Goal: Use online tool/utility

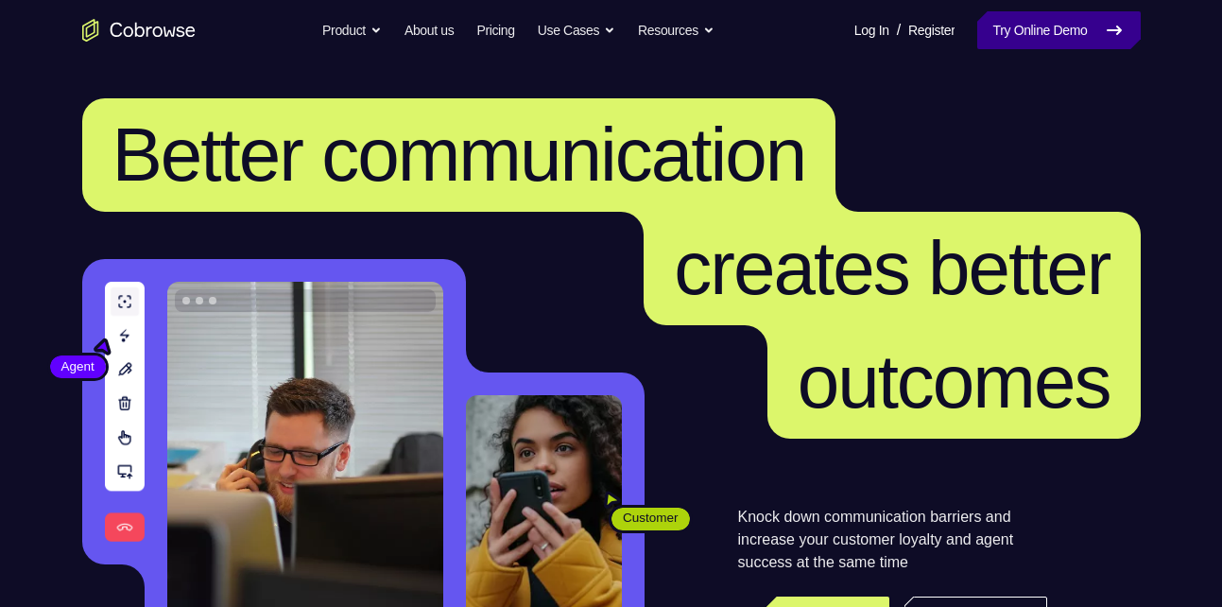
click at [1001, 26] on link "Try Online Demo" at bounding box center [1058, 30] width 163 height 38
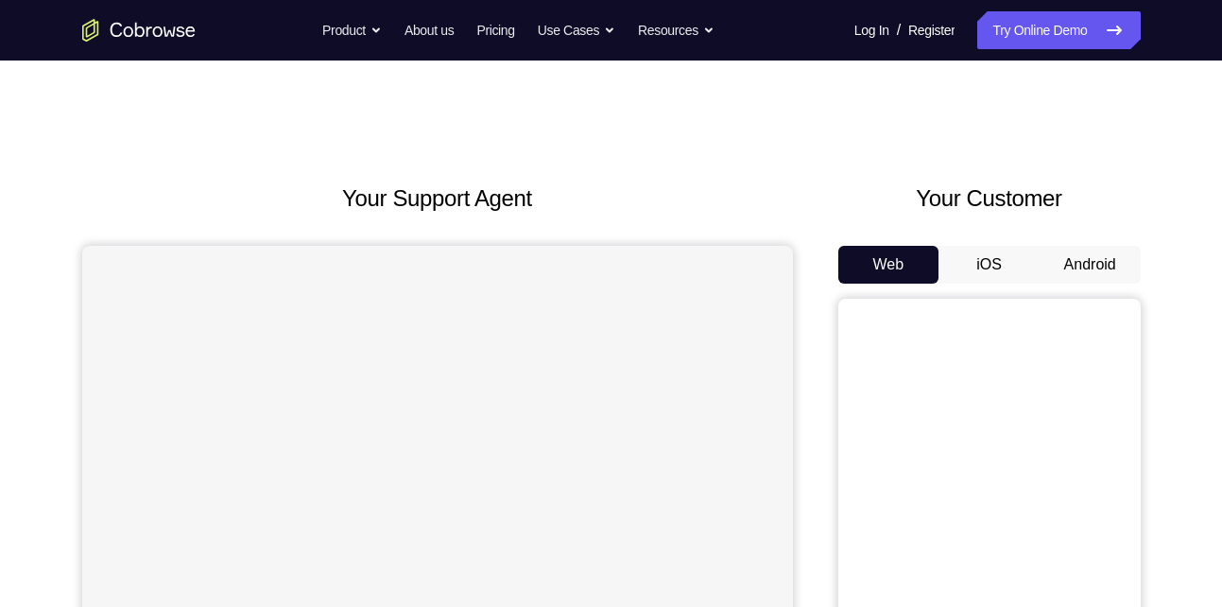
click at [1064, 258] on button "Android" at bounding box center [1089, 265] width 101 height 38
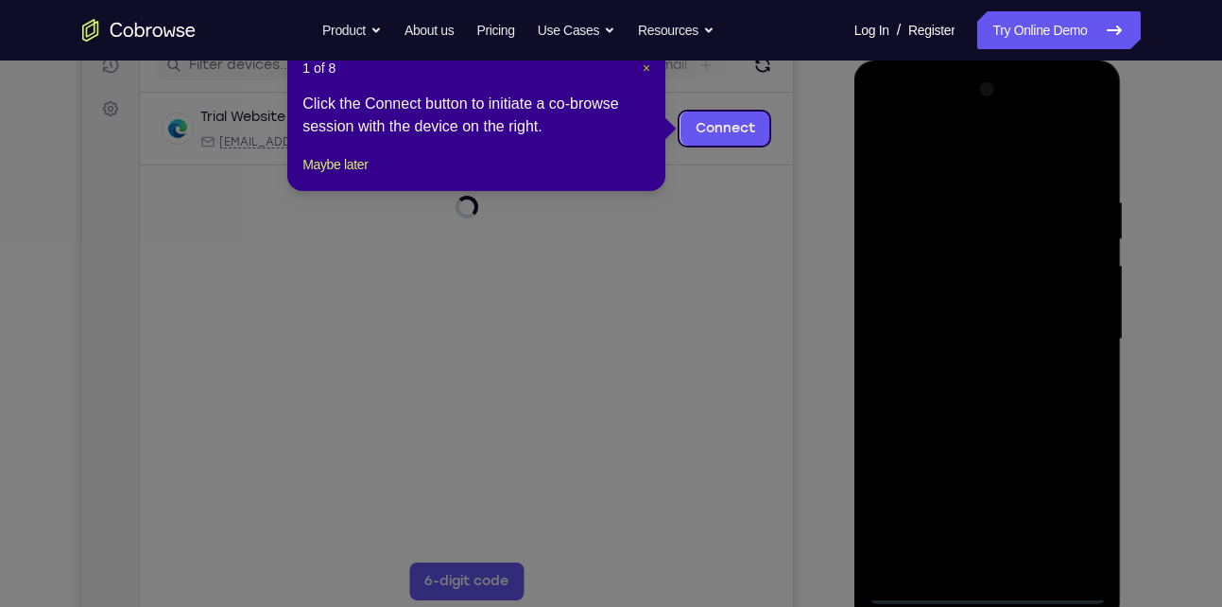
click at [646, 71] on span "×" at bounding box center [646, 67] width 8 height 15
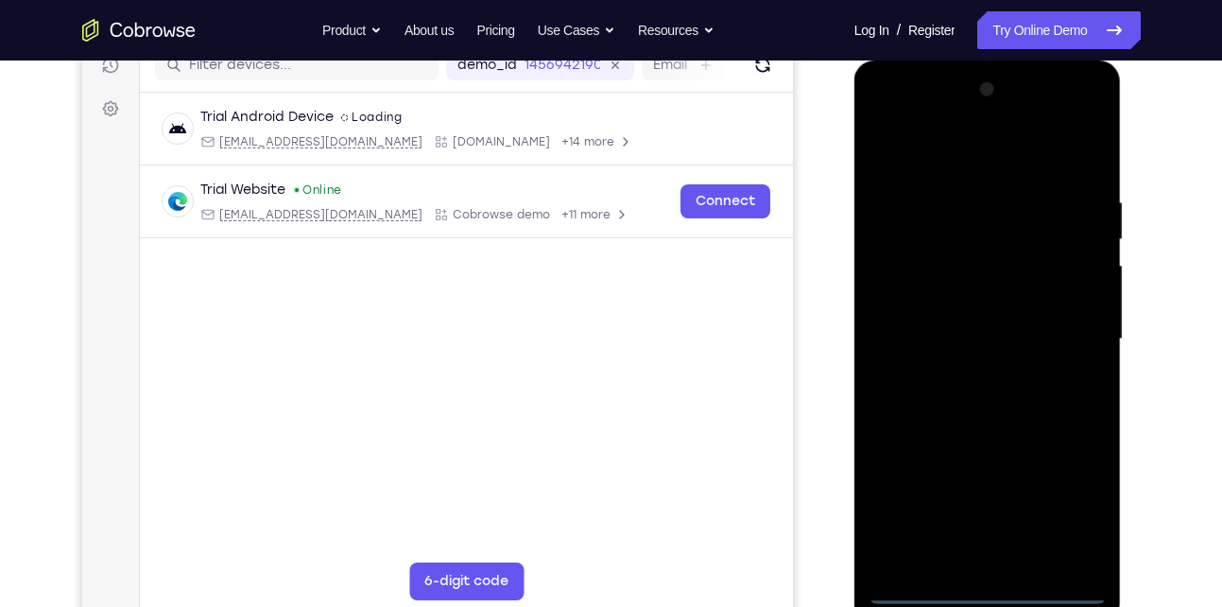
click at [979, 591] on div at bounding box center [987, 339] width 238 height 529
click at [1076, 512] on div at bounding box center [987, 339] width 238 height 529
click at [1006, 153] on div at bounding box center [987, 339] width 238 height 529
click at [1074, 335] on div at bounding box center [987, 339] width 238 height 529
click at [963, 373] on div at bounding box center [987, 339] width 238 height 529
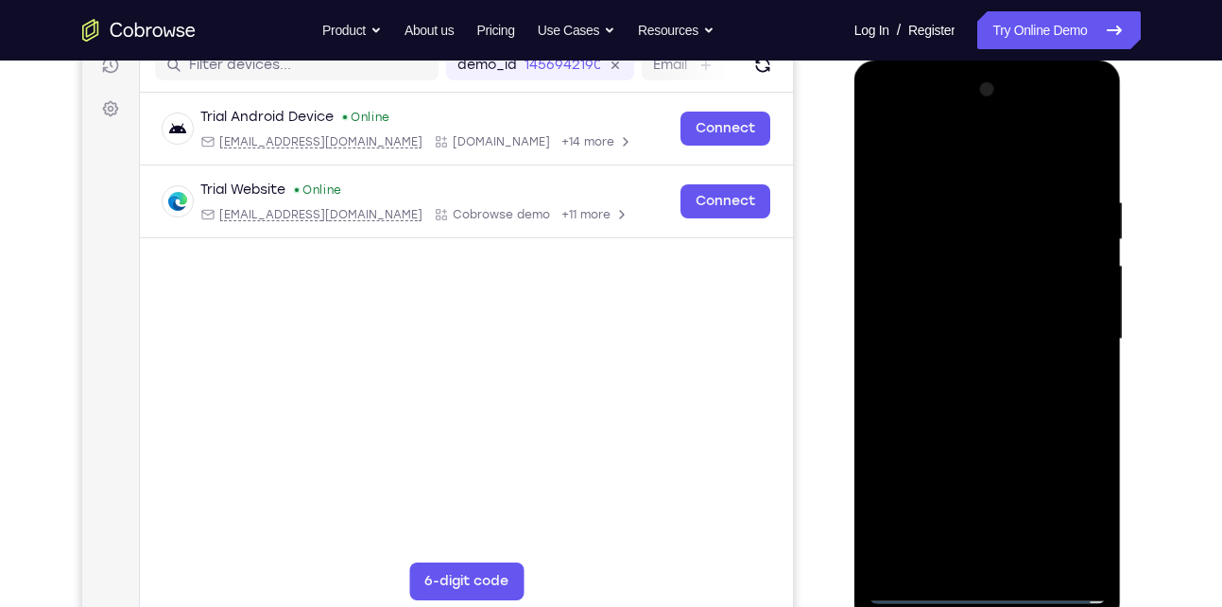
click at [1034, 329] on div at bounding box center [987, 339] width 238 height 529
click at [1005, 431] on div at bounding box center [987, 339] width 238 height 529
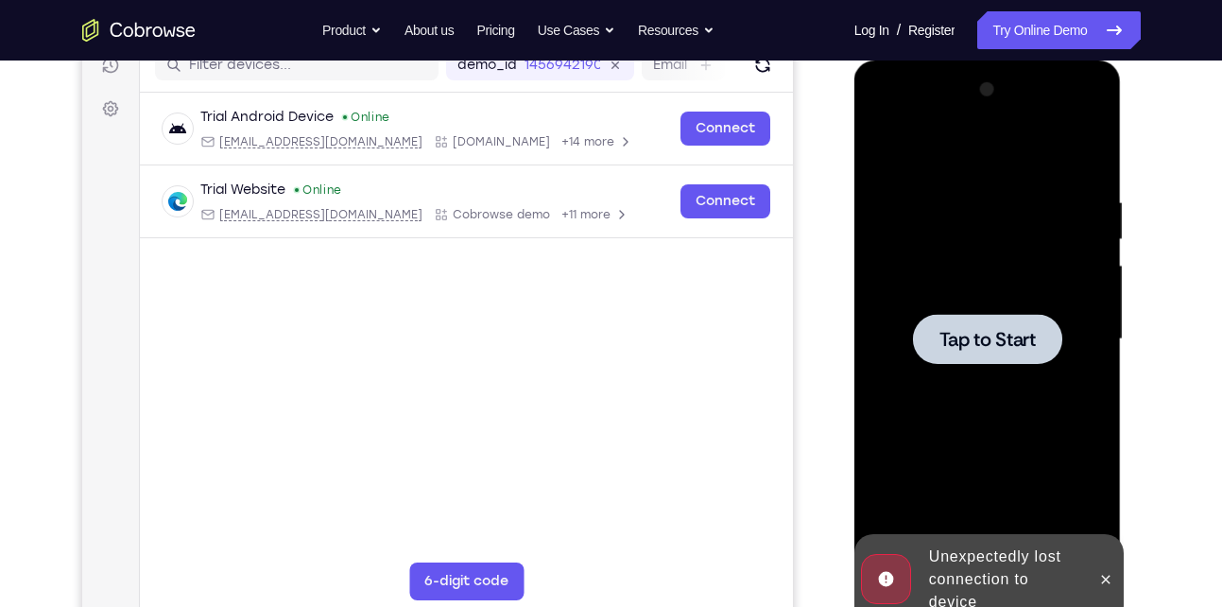
click at [1005, 431] on div at bounding box center [987, 339] width 238 height 529
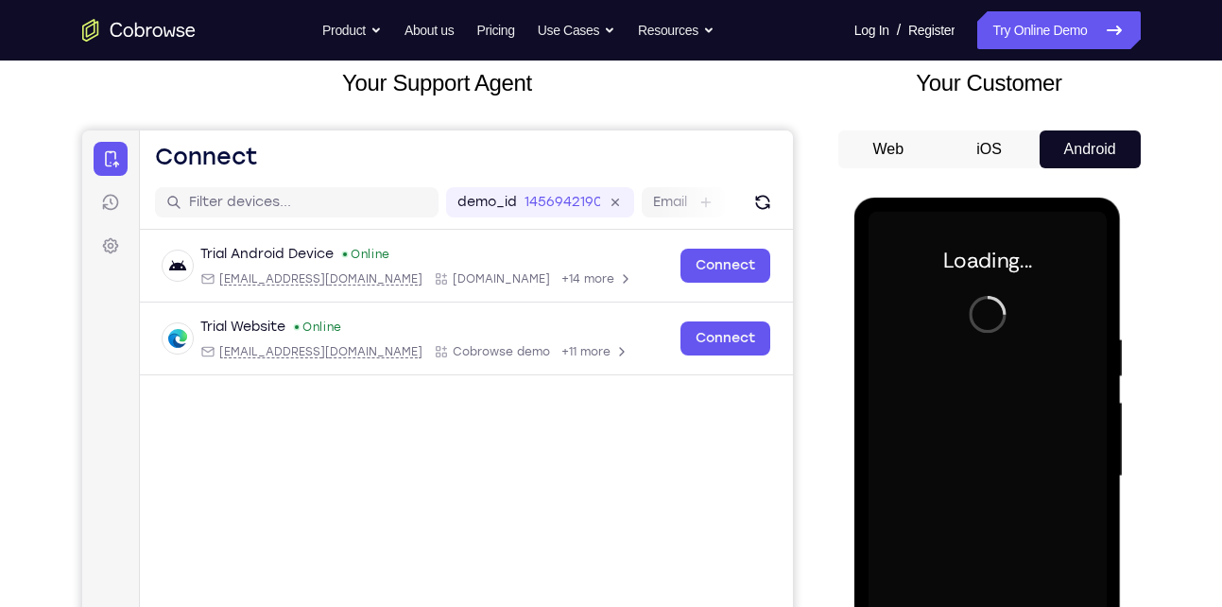
scroll to position [84, 0]
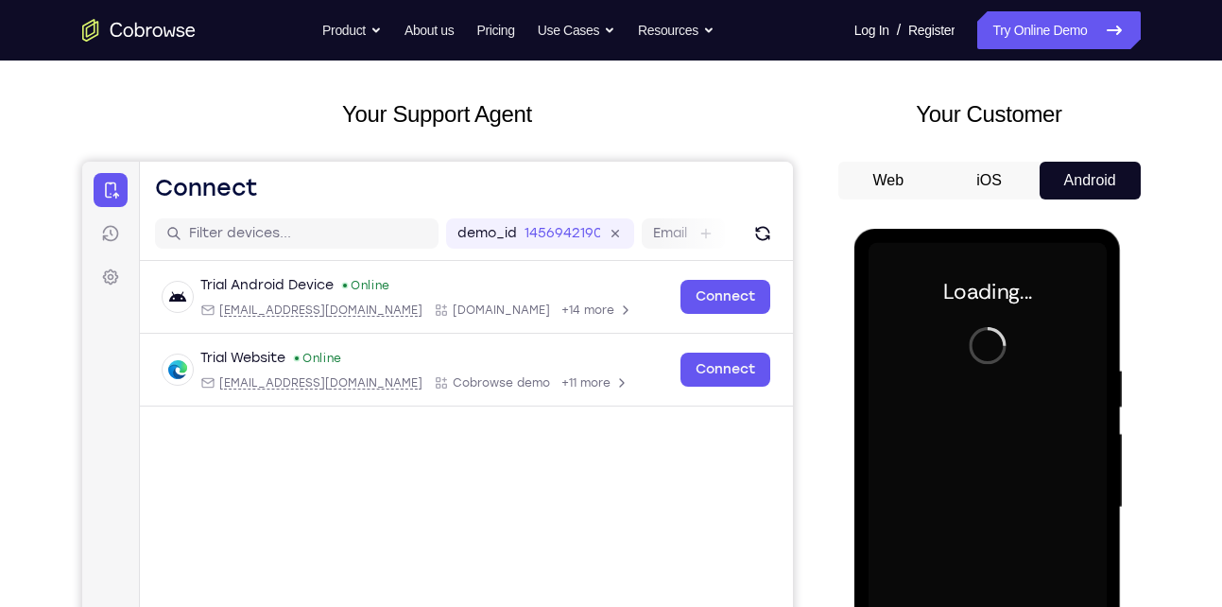
click at [990, 192] on button "iOS" at bounding box center [988, 181] width 101 height 38
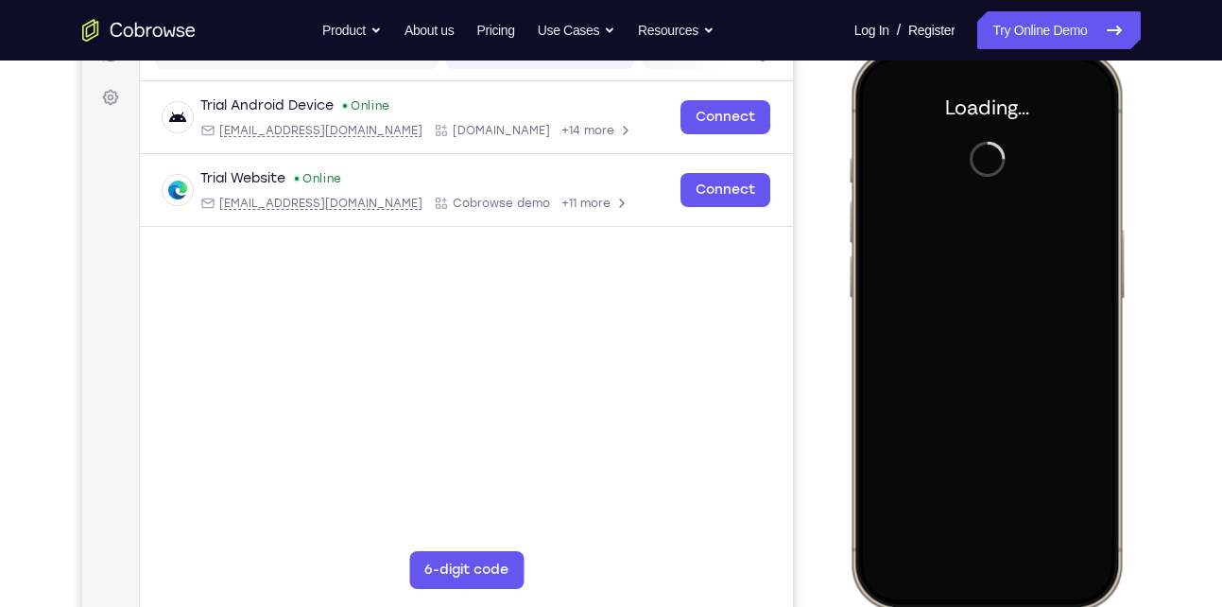
scroll to position [0, 0]
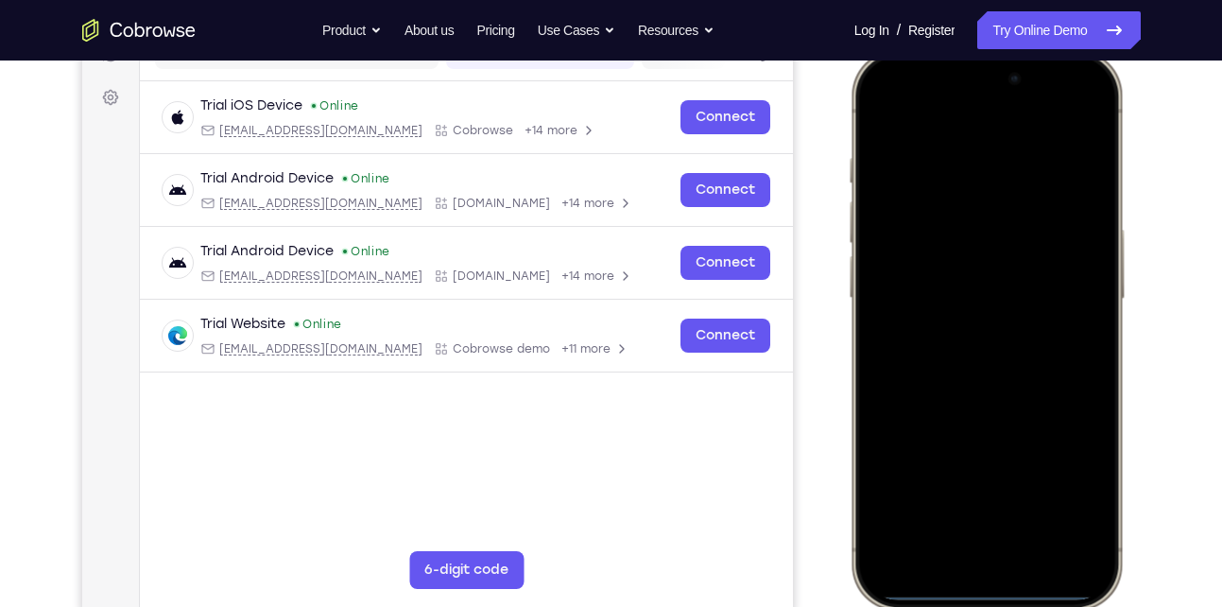
click at [987, 591] on div at bounding box center [985, 330] width 248 height 540
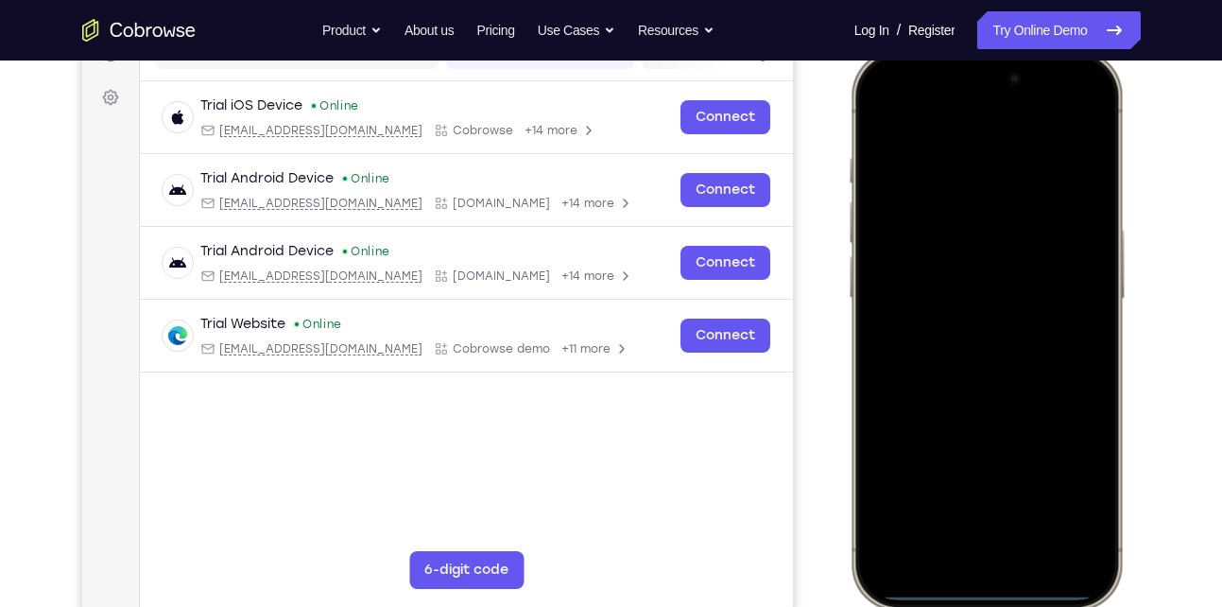
drag, startPoint x: 987, startPoint y: 591, endPoint x: 1108, endPoint y: -70, distance: 671.4
click at [1108, 49] on html "Online web based iOS Simulators and Android Emulators. Run iPhone, iPad, Mobile…" at bounding box center [988, 332] width 283 height 567
drag, startPoint x: 1009, startPoint y: 115, endPoint x: 996, endPoint y: 613, distance: 498.1
click at [996, 606] on div at bounding box center [988, 332] width 283 height 567
drag, startPoint x: 986, startPoint y: 110, endPoint x: 963, endPoint y: 133, distance: 33.4
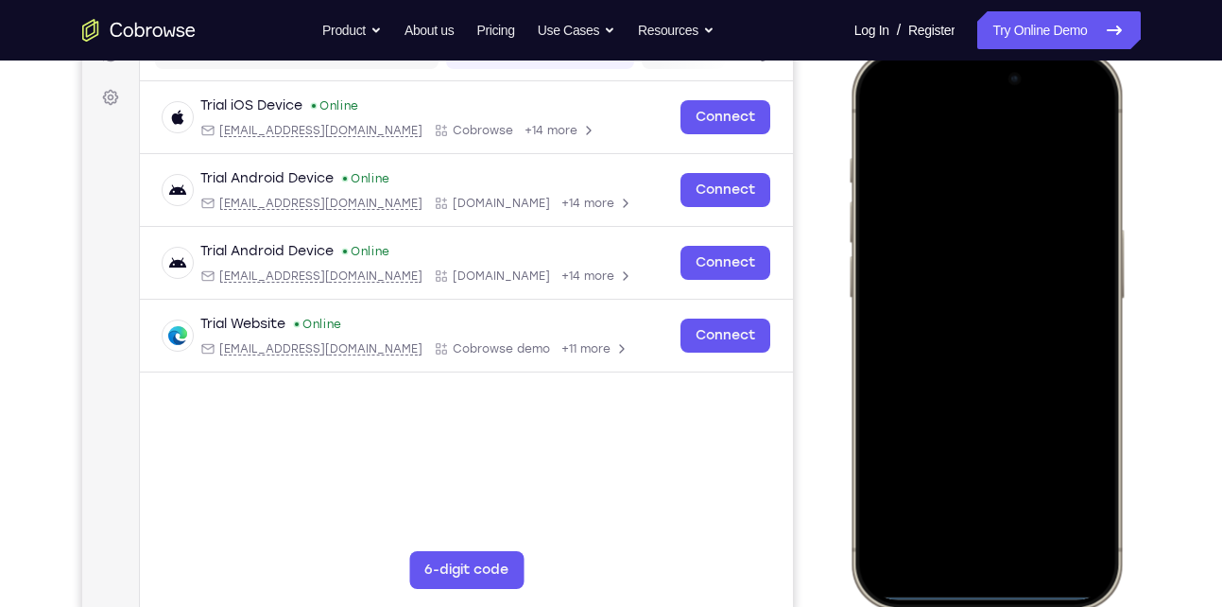
click at [963, 133] on div at bounding box center [985, 330] width 248 height 540
click at [991, 75] on div at bounding box center [985, 330] width 248 height 540
drag, startPoint x: 971, startPoint y: 588, endPoint x: 971, endPoint y: 194, distance: 394.0
click at [971, 194] on div at bounding box center [985, 330] width 248 height 540
drag, startPoint x: 985, startPoint y: 592, endPoint x: 979, endPoint y: 260, distance: 332.6
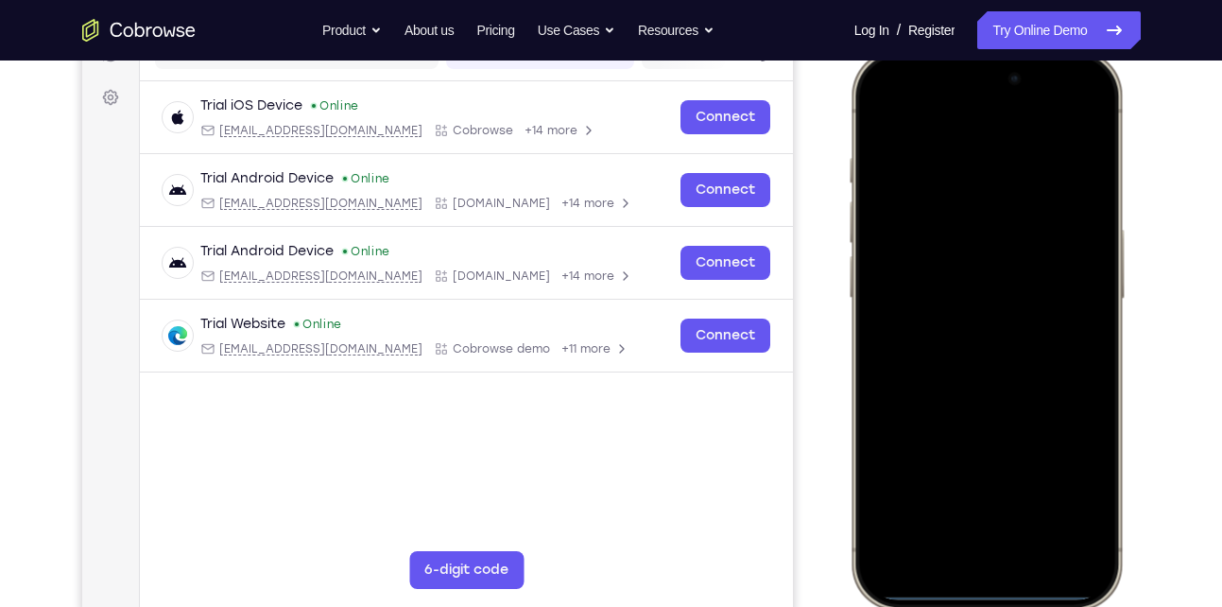
click at [979, 260] on div at bounding box center [985, 330] width 248 height 540
drag, startPoint x: 958, startPoint y: 591, endPoint x: 956, endPoint y: 90, distance: 500.8
click at [956, 90] on div at bounding box center [985, 330] width 248 height 540
click at [992, 592] on div at bounding box center [985, 330] width 248 height 540
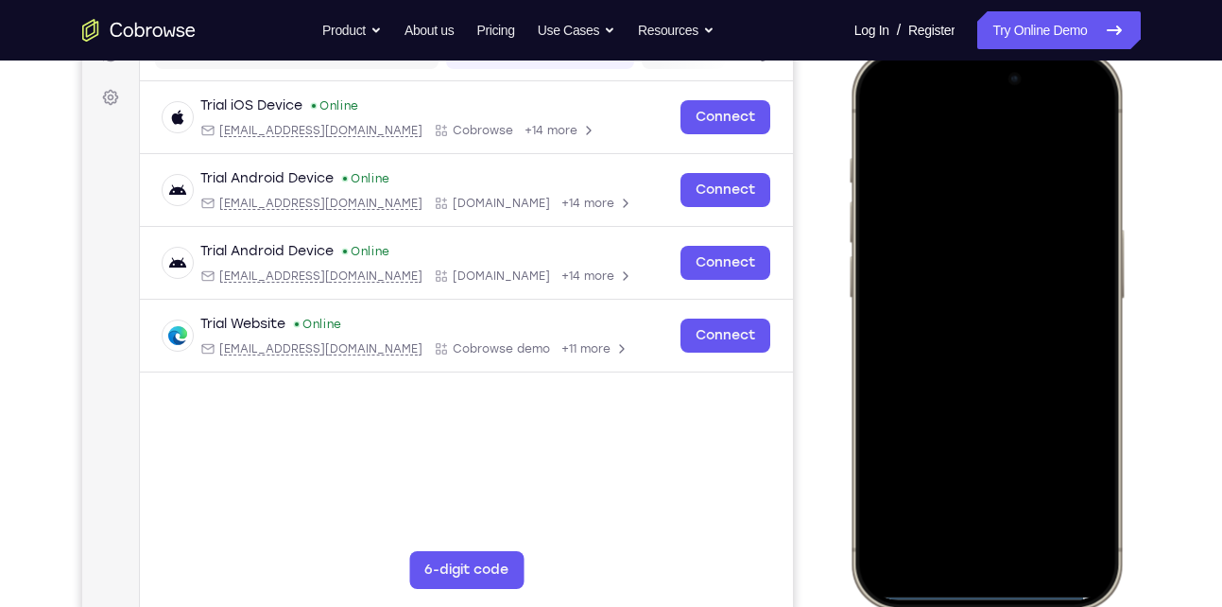
click at [992, 592] on div at bounding box center [985, 330] width 248 height 540
drag, startPoint x: 992, startPoint y: 592, endPoint x: 964, endPoint y: 327, distance: 267.0
click at [964, 327] on div at bounding box center [985, 330] width 248 height 540
drag, startPoint x: 967, startPoint y: 588, endPoint x: 922, endPoint y: 146, distance: 444.4
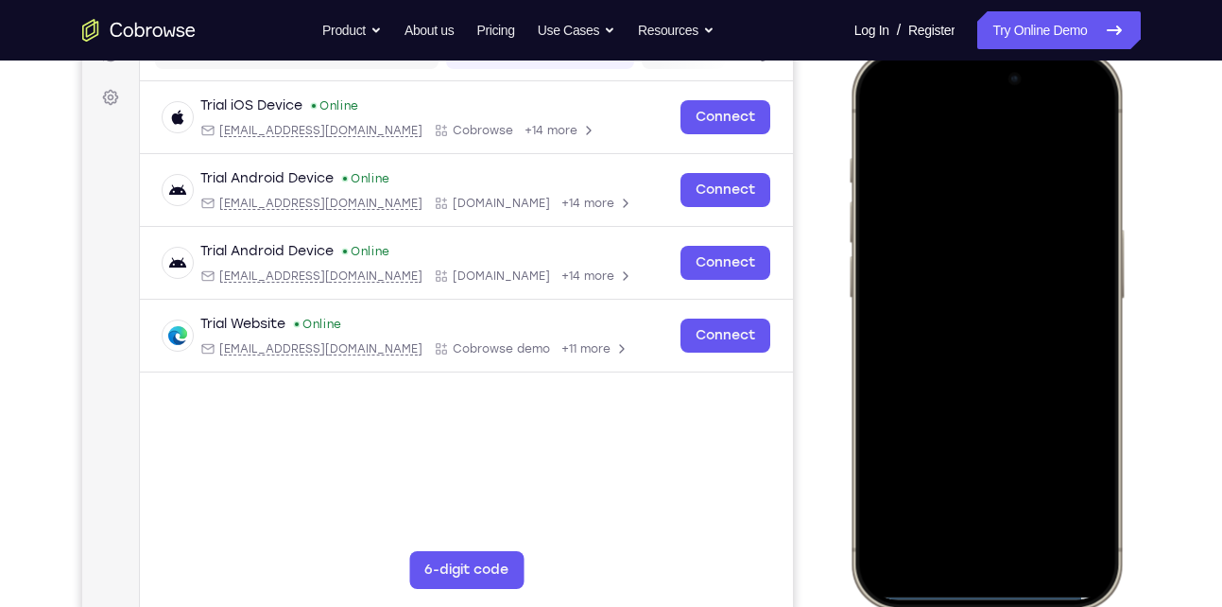
click at [922, 146] on div at bounding box center [985, 330] width 248 height 540
drag, startPoint x: 974, startPoint y: 119, endPoint x: 953, endPoint y: 514, distance: 395.5
click at [953, 514] on div at bounding box center [985, 330] width 248 height 540
drag, startPoint x: 983, startPoint y: 109, endPoint x: 828, endPoint y: 608, distance: 523.3
click at [847, 606] on html "Online web based iOS Simulators and Android Emulators. Run iPhone, iPad, Mobile…" at bounding box center [988, 332] width 283 height 567
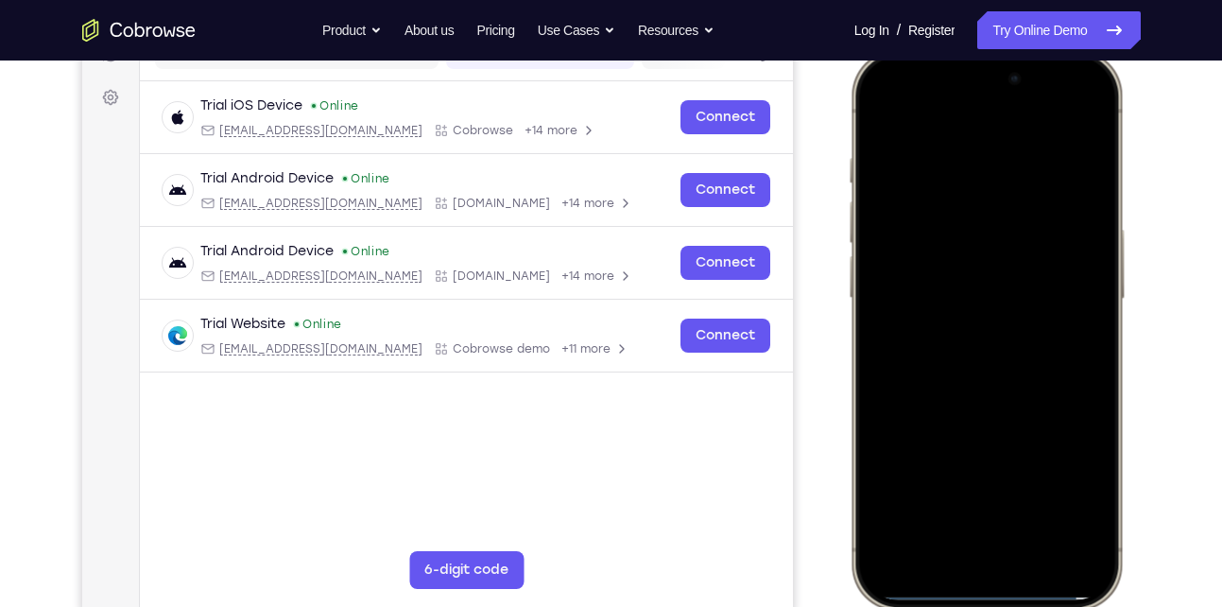
click at [916, 115] on div at bounding box center [985, 330] width 248 height 540
drag, startPoint x: 1003, startPoint y: 589, endPoint x: 1003, endPoint y: 315, distance: 274.0
click at [1003, 315] on div at bounding box center [985, 330] width 248 height 540
drag, startPoint x: 985, startPoint y: 79, endPoint x: 989, endPoint y: 175, distance: 95.5
click at [989, 175] on div at bounding box center [985, 330] width 248 height 540
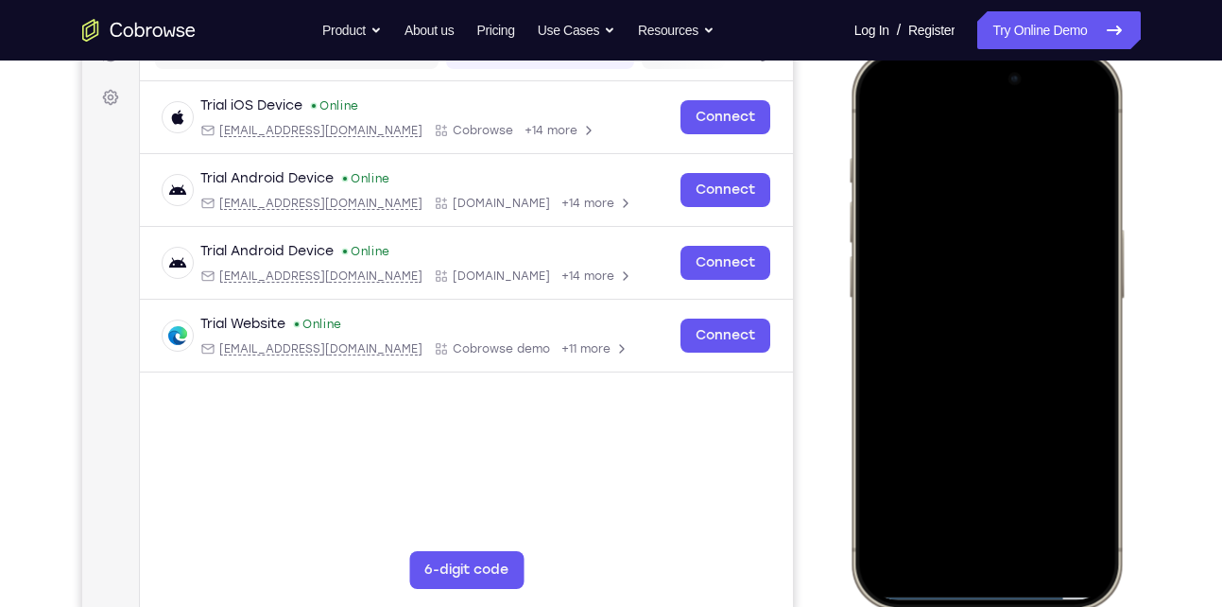
drag, startPoint x: 1013, startPoint y: 586, endPoint x: 1109, endPoint y: 277, distance: 323.6
click at [1109, 277] on div at bounding box center [985, 330] width 248 height 540
drag, startPoint x: 975, startPoint y: 593, endPoint x: 1058, endPoint y: 187, distance: 414.7
click at [1058, 187] on div at bounding box center [985, 330] width 248 height 540
drag, startPoint x: 971, startPoint y: 587, endPoint x: 922, endPoint y: 180, distance: 410.2
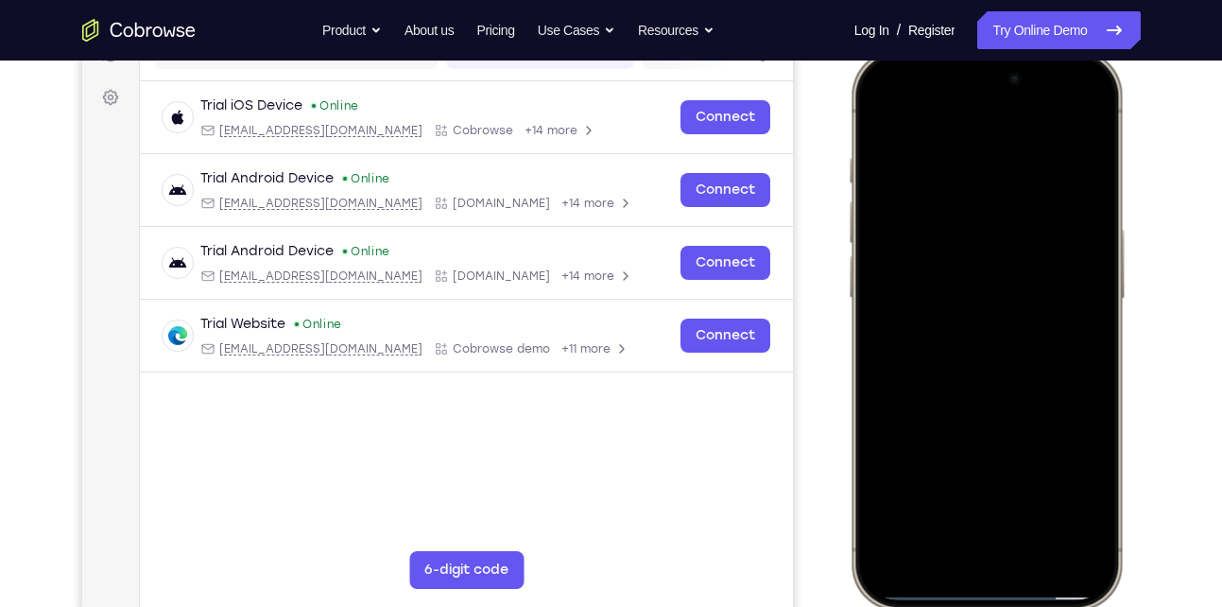
click at [922, 180] on div at bounding box center [985, 330] width 248 height 540
click at [888, 120] on div at bounding box center [985, 330] width 248 height 540
drag, startPoint x: 913, startPoint y: 73, endPoint x: 854, endPoint y: 655, distance: 585.0
click at [854, 606] on html "Online web based iOS Simulators and Android Emulators. Run iPhone, iPad, Mobile…" at bounding box center [988, 332] width 283 height 567
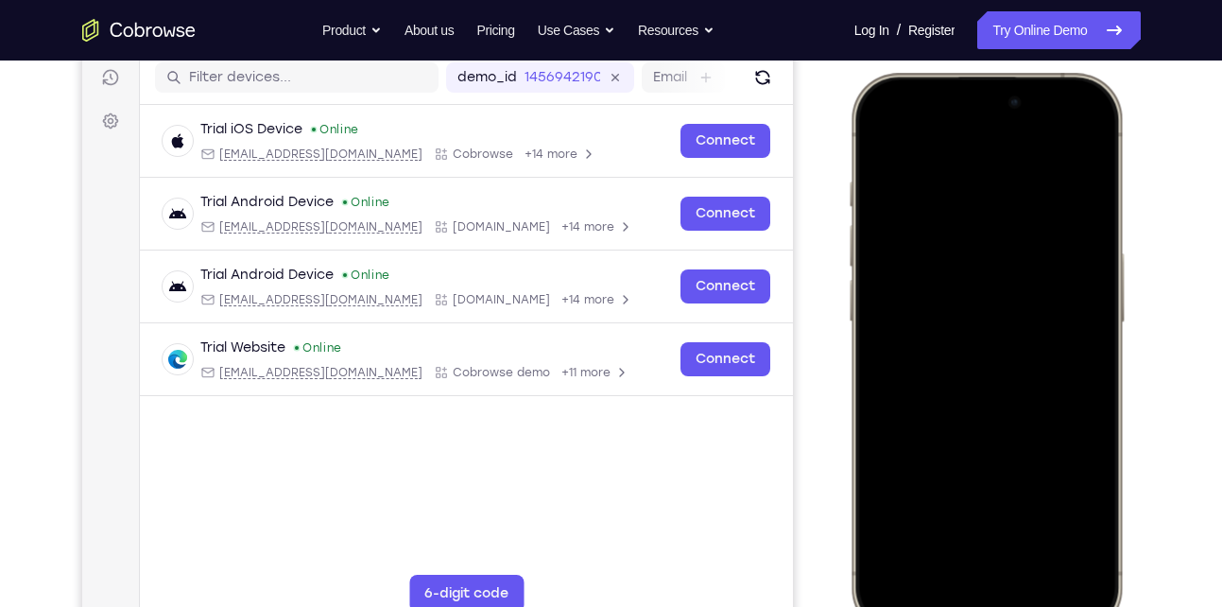
scroll to position [239, 0]
drag, startPoint x: 922, startPoint y: 89, endPoint x: 1003, endPoint y: 631, distance: 548.4
click at [1003, 606] on div at bounding box center [986, 354] width 278 height 561
drag, startPoint x: 916, startPoint y: 98, endPoint x: 1000, endPoint y: 597, distance: 505.8
click at [1000, 597] on div at bounding box center [985, 354] width 248 height 540
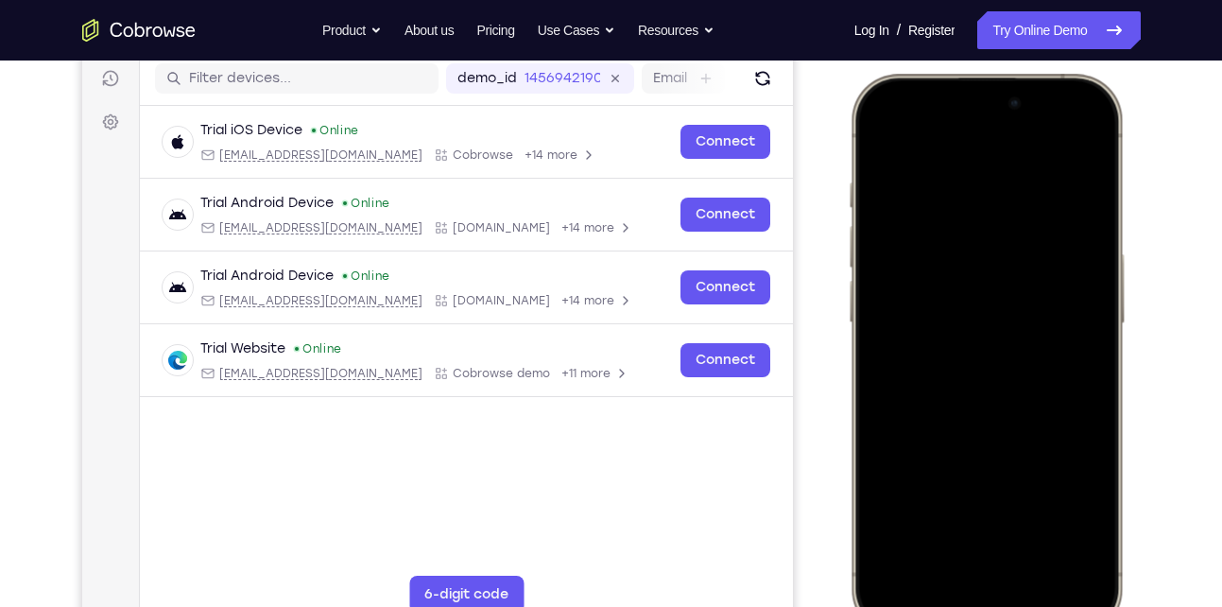
drag, startPoint x: 985, startPoint y: 132, endPoint x: 1016, endPoint y: 523, distance: 392.3
click at [1016, 523] on div at bounding box center [985, 354] width 248 height 540
drag, startPoint x: 1067, startPoint y: 94, endPoint x: 1015, endPoint y: 403, distance: 313.3
click at [1015, 403] on div at bounding box center [985, 354] width 248 height 540
drag, startPoint x: 1025, startPoint y: 216, endPoint x: 988, endPoint y: 519, distance: 304.6
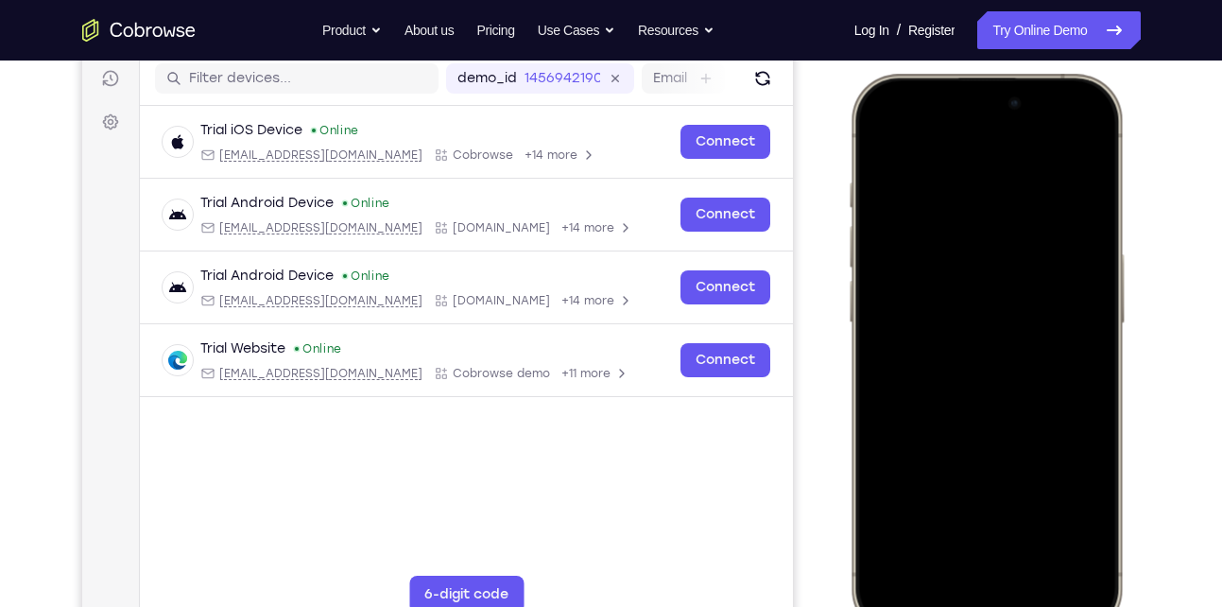
click at [988, 519] on div at bounding box center [985, 354] width 248 height 540
click at [958, 234] on div at bounding box center [985, 354] width 248 height 540
click at [993, 280] on div at bounding box center [985, 354] width 248 height 540
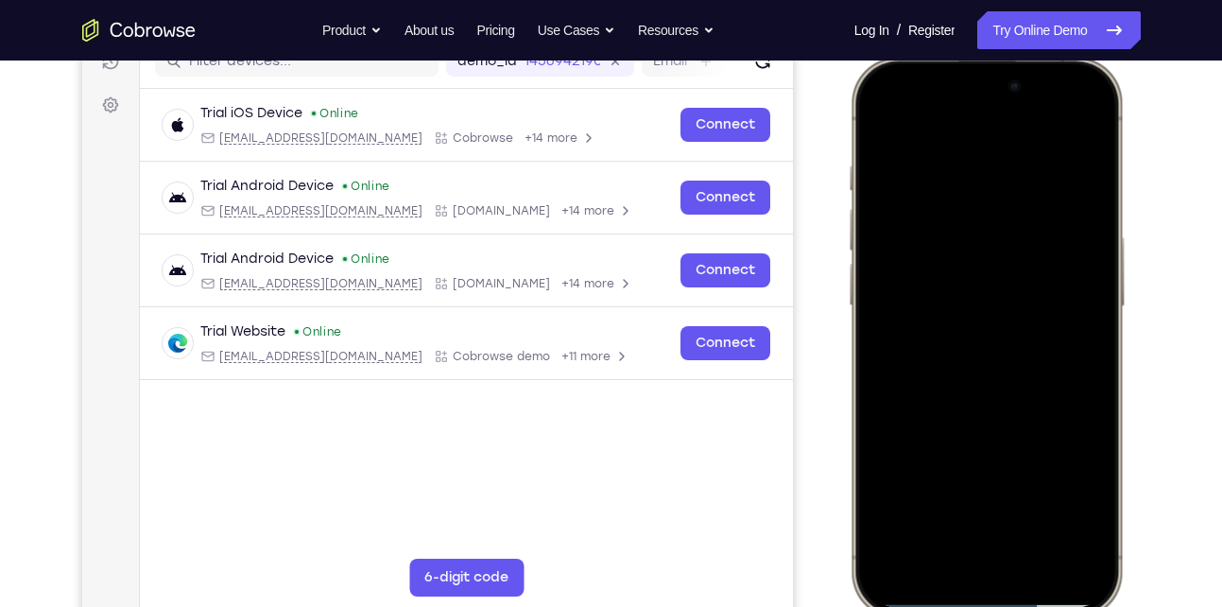
scroll to position [264, 0]
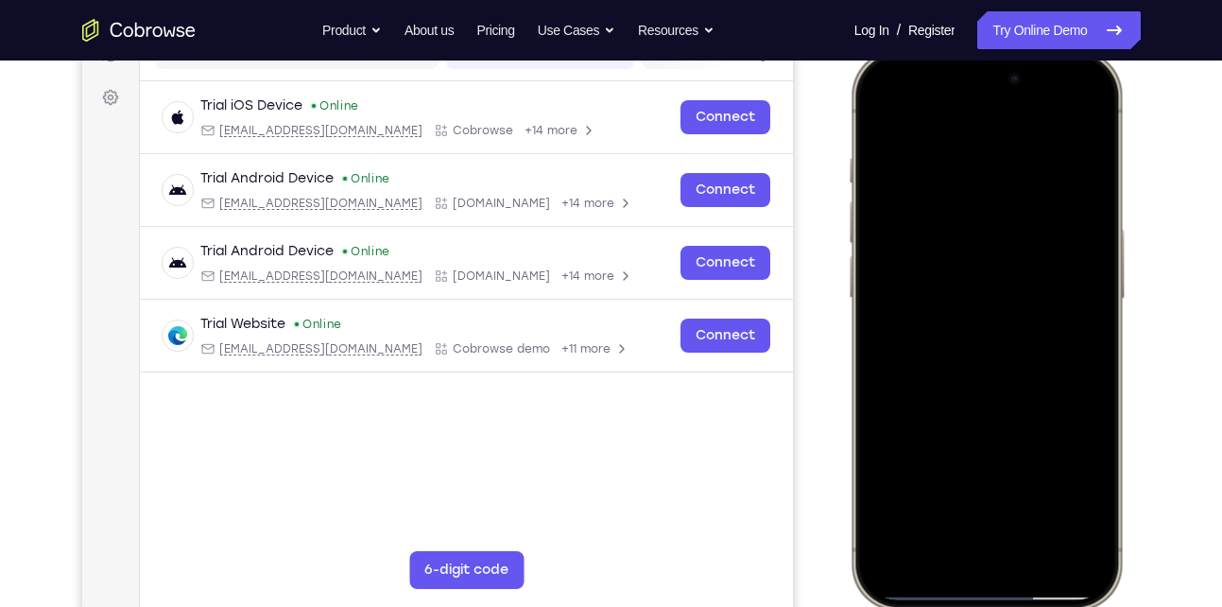
drag, startPoint x: 991, startPoint y: 139, endPoint x: 989, endPoint y: 423, distance: 284.4
click at [989, 423] on div at bounding box center [985, 330] width 248 height 540
drag, startPoint x: 1026, startPoint y: 211, endPoint x: 1032, endPoint y: 269, distance: 58.9
click at [1032, 269] on div at bounding box center [985, 330] width 248 height 540
drag, startPoint x: 1004, startPoint y: 201, endPoint x: 907, endPoint y: 655, distance: 463.8
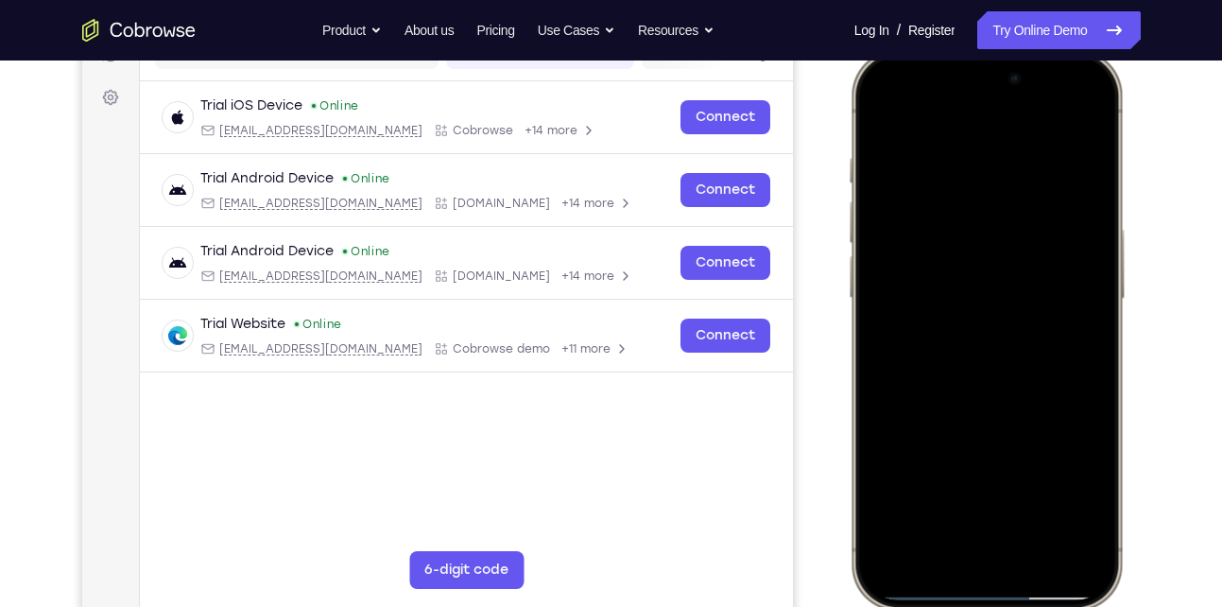
click at [907, 606] on html "Online web based iOS Simulators and Android Emulators. Run iPhone, iPad, Mobile…" at bounding box center [988, 332] width 283 height 567
click at [1070, 109] on div at bounding box center [985, 330] width 248 height 540
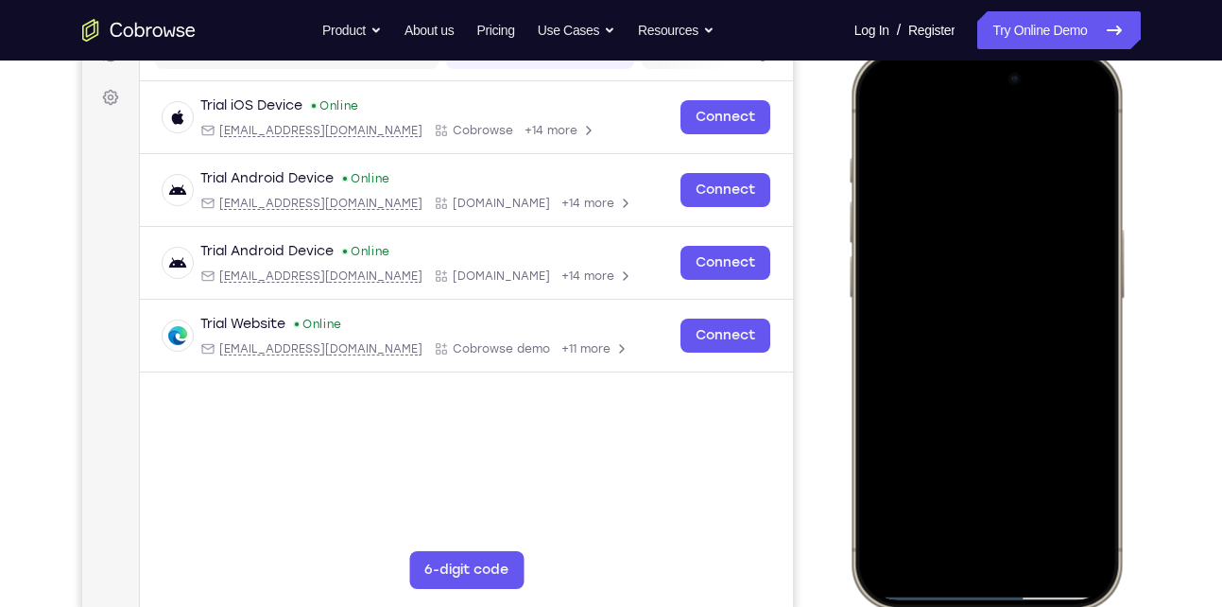
click at [1070, 109] on div at bounding box center [985, 330] width 248 height 540
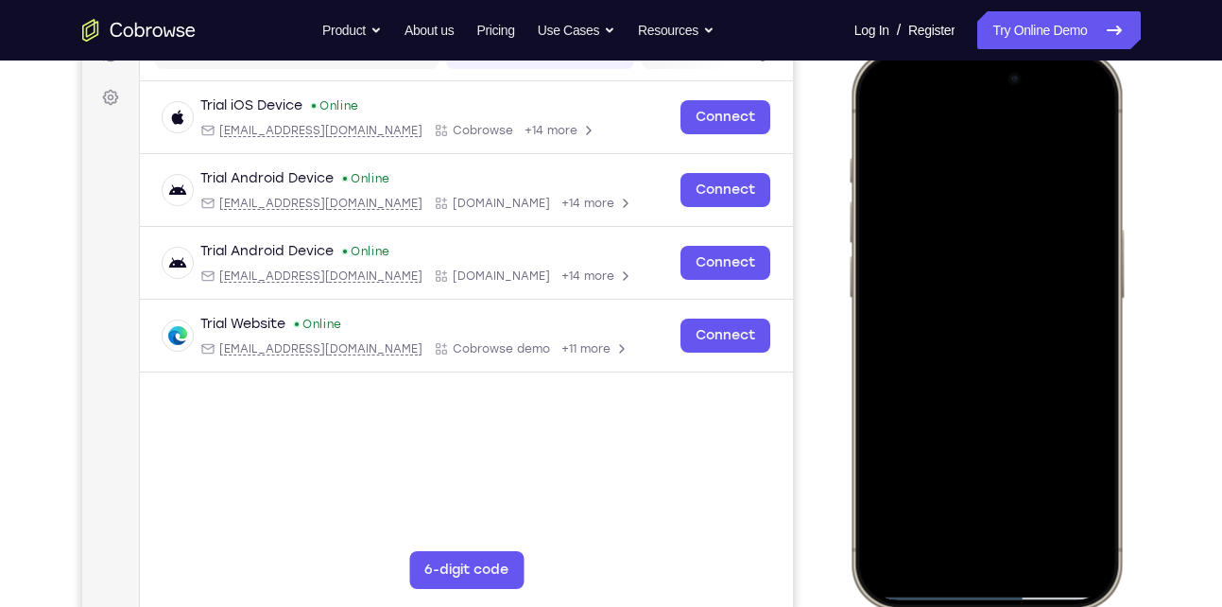
click at [1070, 109] on div at bounding box center [985, 330] width 248 height 540
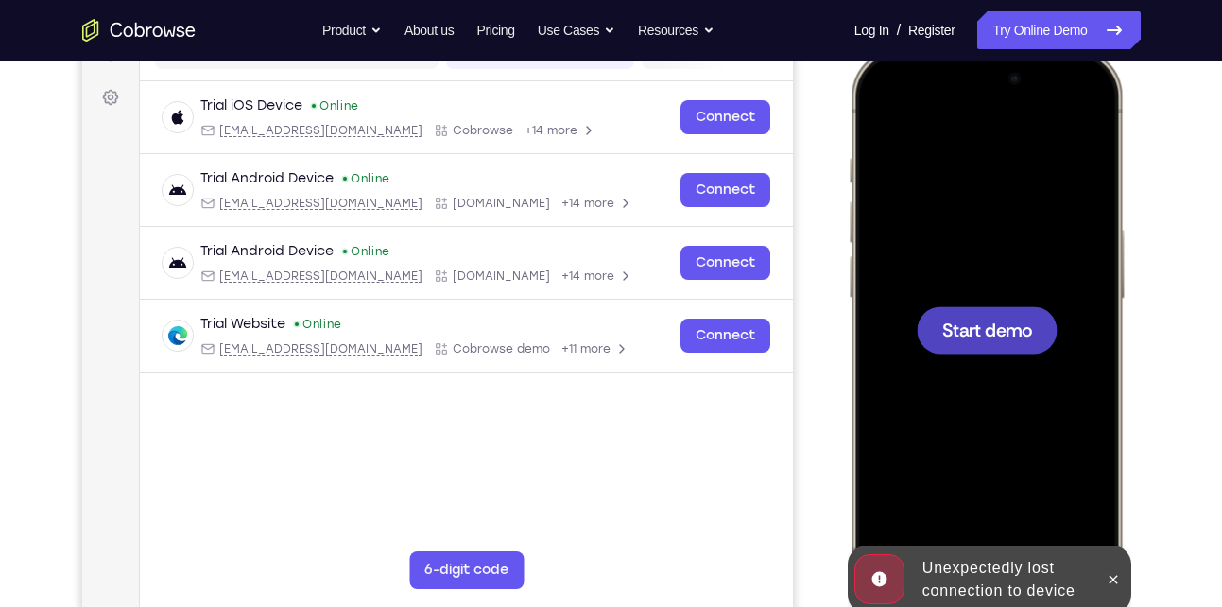
click at [1005, 209] on div at bounding box center [985, 330] width 248 height 540
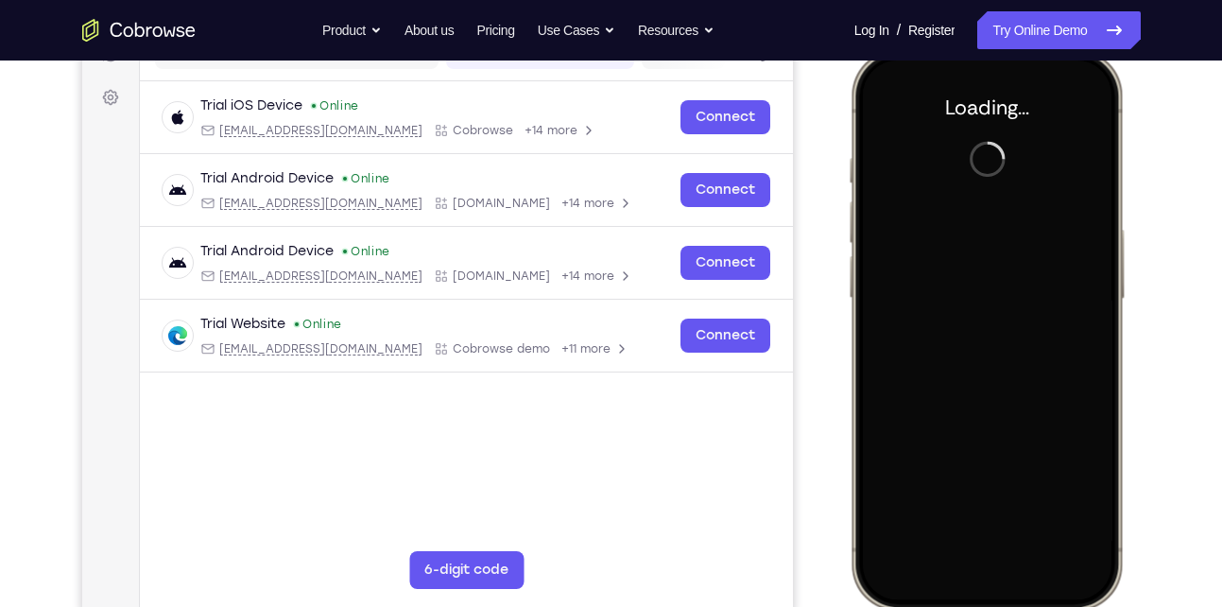
click at [1059, 295] on div at bounding box center [985, 330] width 248 height 540
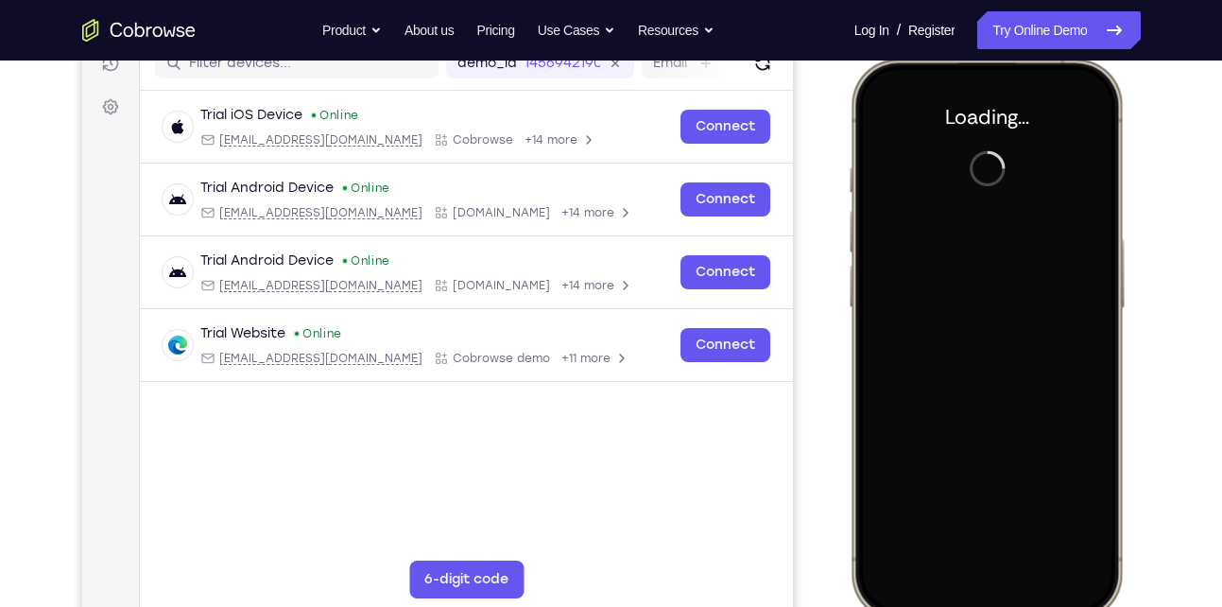
scroll to position [253, 0]
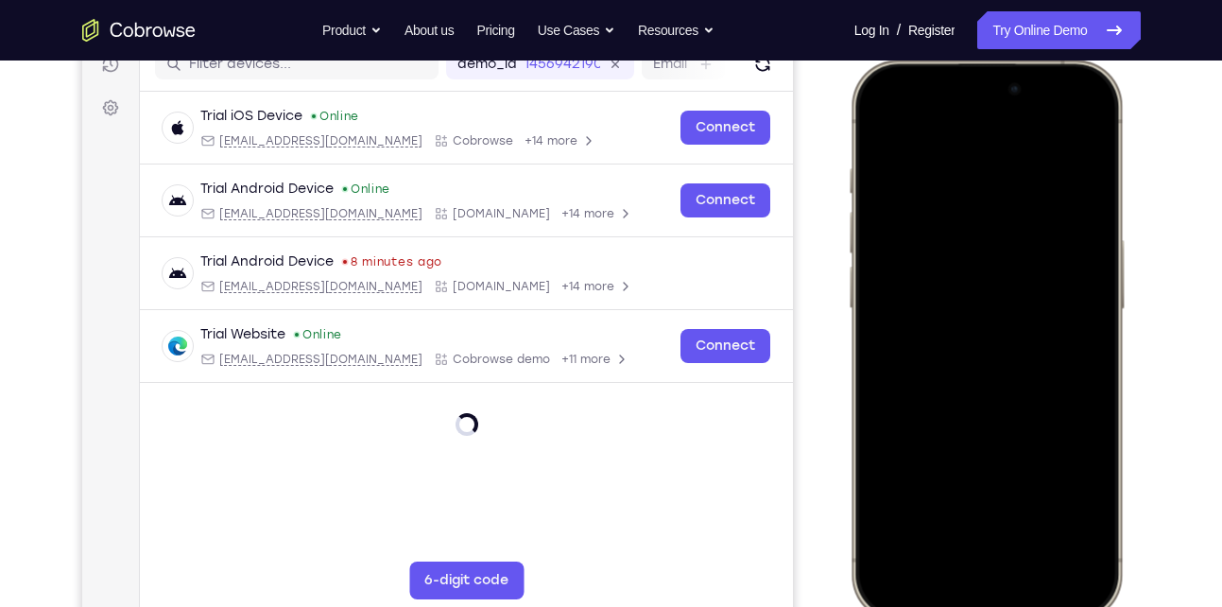
drag, startPoint x: 984, startPoint y: 80, endPoint x: 933, endPoint y: 546, distance: 468.6
click at [933, 546] on div at bounding box center [985, 340] width 248 height 540
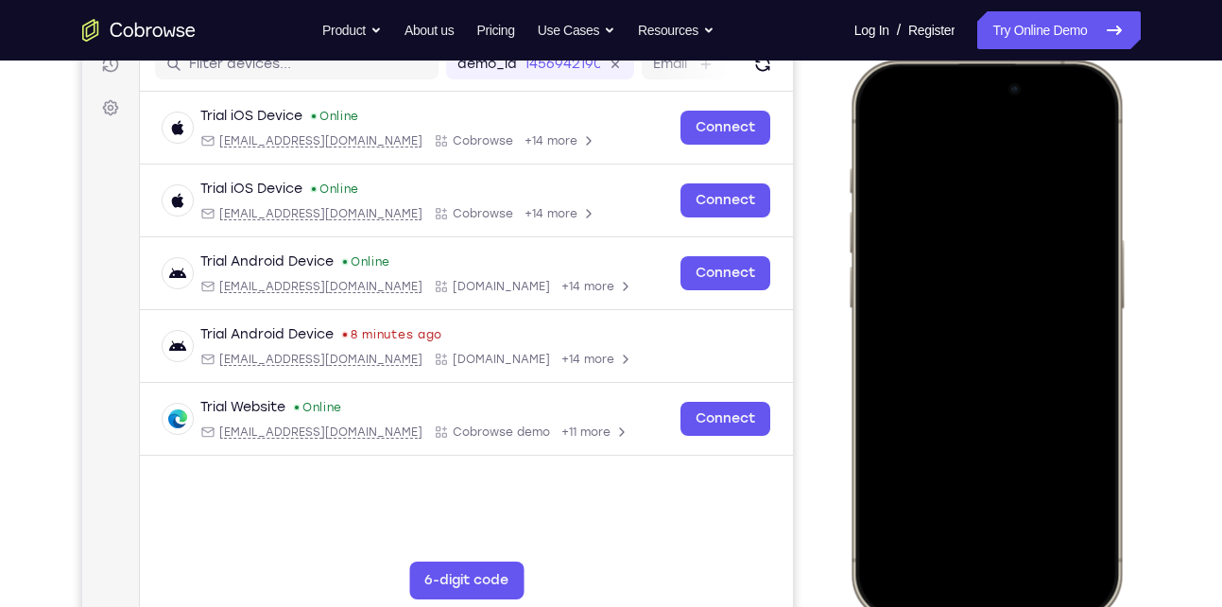
drag, startPoint x: 1060, startPoint y: 84, endPoint x: 1027, endPoint y: 582, distance: 499.0
click at [1027, 582] on div at bounding box center [985, 340] width 248 height 540
click at [1005, 205] on div at bounding box center [985, 340] width 248 height 540
drag, startPoint x: 913, startPoint y: 84, endPoint x: 833, endPoint y: 578, distance: 500.5
click at [847, 578] on html "Online web based iOS Simulators and Android Emulators. Run iPhone, iPad, Mobile…" at bounding box center [988, 343] width 283 height 567
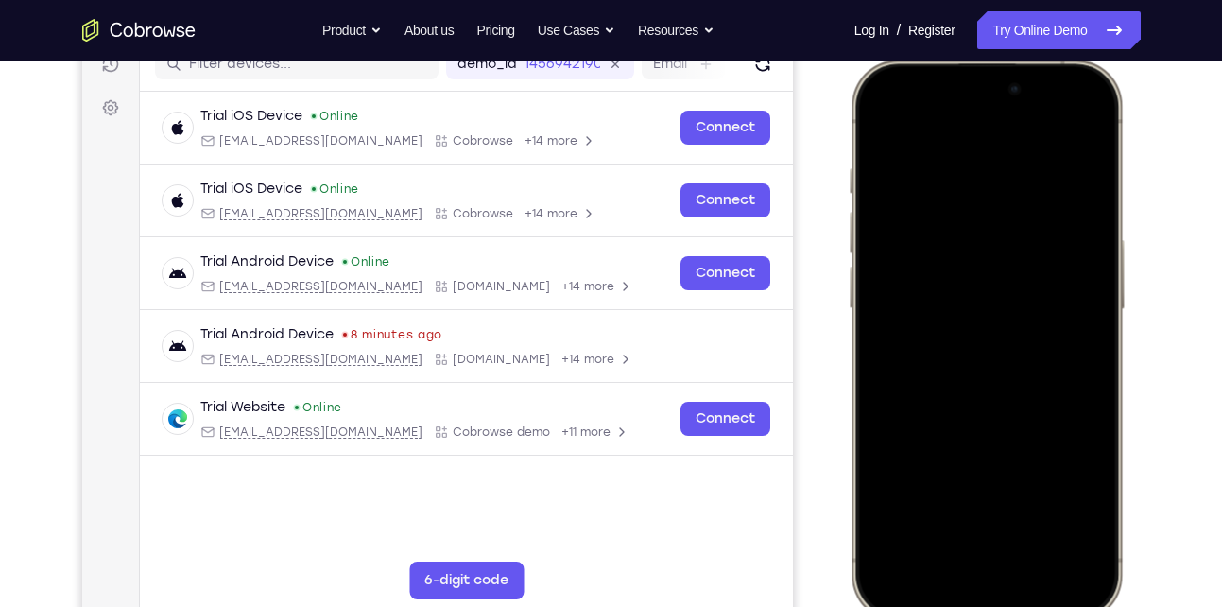
drag, startPoint x: 903, startPoint y: 79, endPoint x: 899, endPoint y: 484, distance: 404.4
click at [899, 484] on div at bounding box center [985, 340] width 248 height 540
drag, startPoint x: 1016, startPoint y: 206, endPoint x: 998, endPoint y: 473, distance: 268.0
click at [998, 473] on div at bounding box center [985, 340] width 248 height 540
drag, startPoint x: 946, startPoint y: 123, endPoint x: 946, endPoint y: 531, distance: 408.2
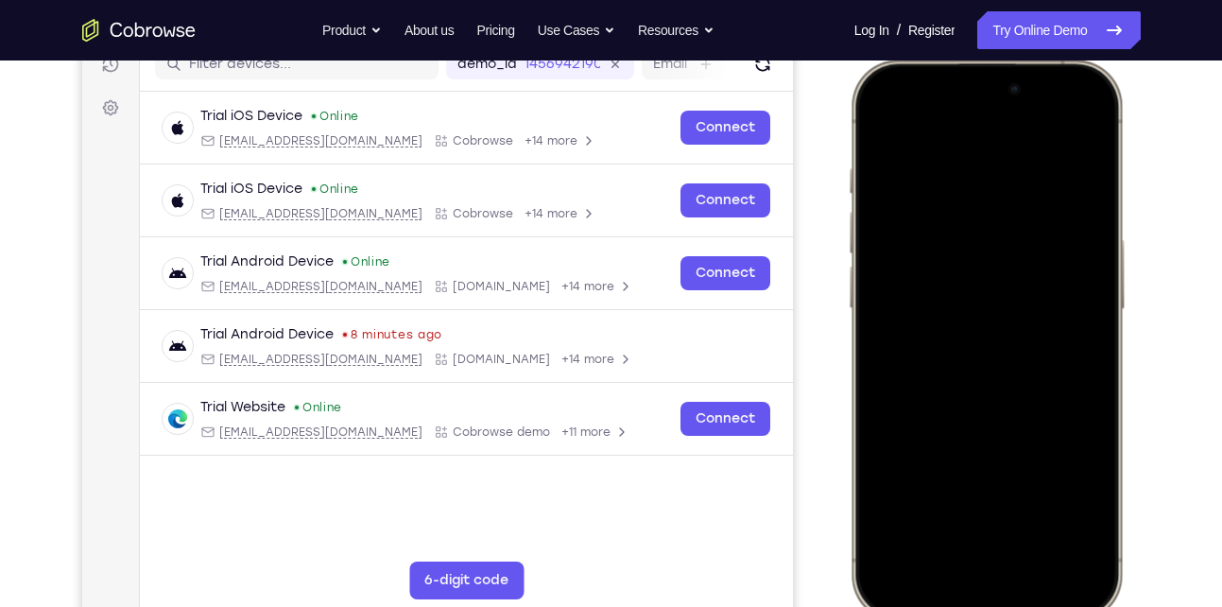
click at [946, 531] on div at bounding box center [985, 340] width 248 height 540
drag, startPoint x: 974, startPoint y: 165, endPoint x: 988, endPoint y: 527, distance: 362.2
click at [988, 527] on div at bounding box center [985, 340] width 248 height 540
drag, startPoint x: 1031, startPoint y: 204, endPoint x: 1009, endPoint y: 429, distance: 225.9
click at [1009, 429] on div at bounding box center [985, 340] width 248 height 540
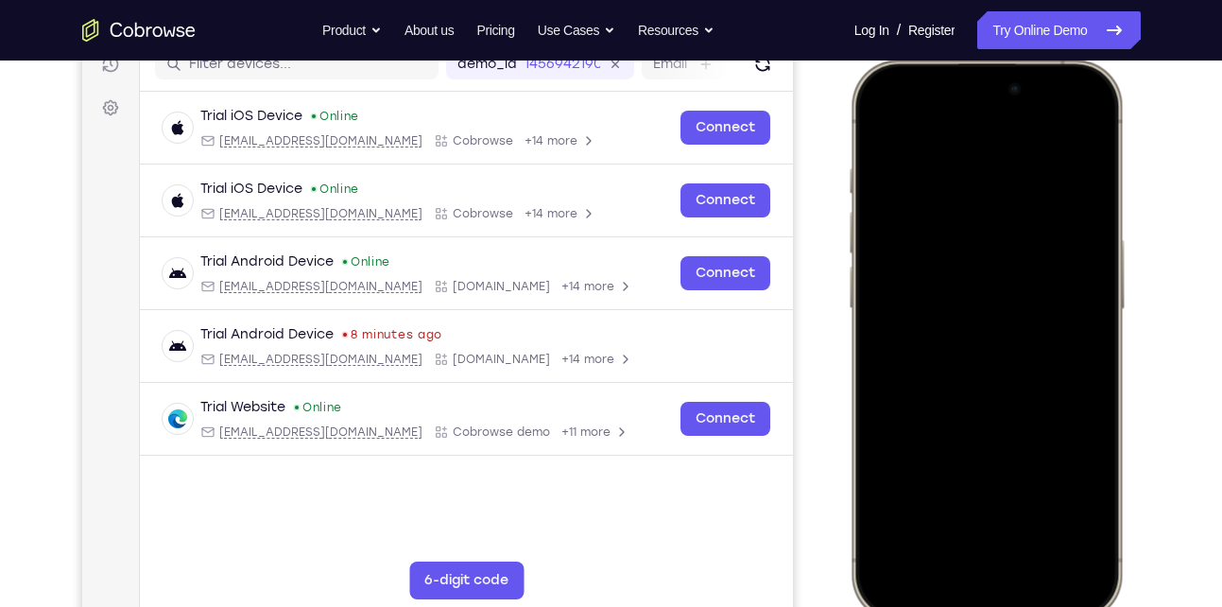
click at [1071, 121] on div at bounding box center [985, 340] width 248 height 540
click at [957, 227] on div at bounding box center [985, 340] width 248 height 540
click at [945, 543] on div at bounding box center [985, 340] width 248 height 540
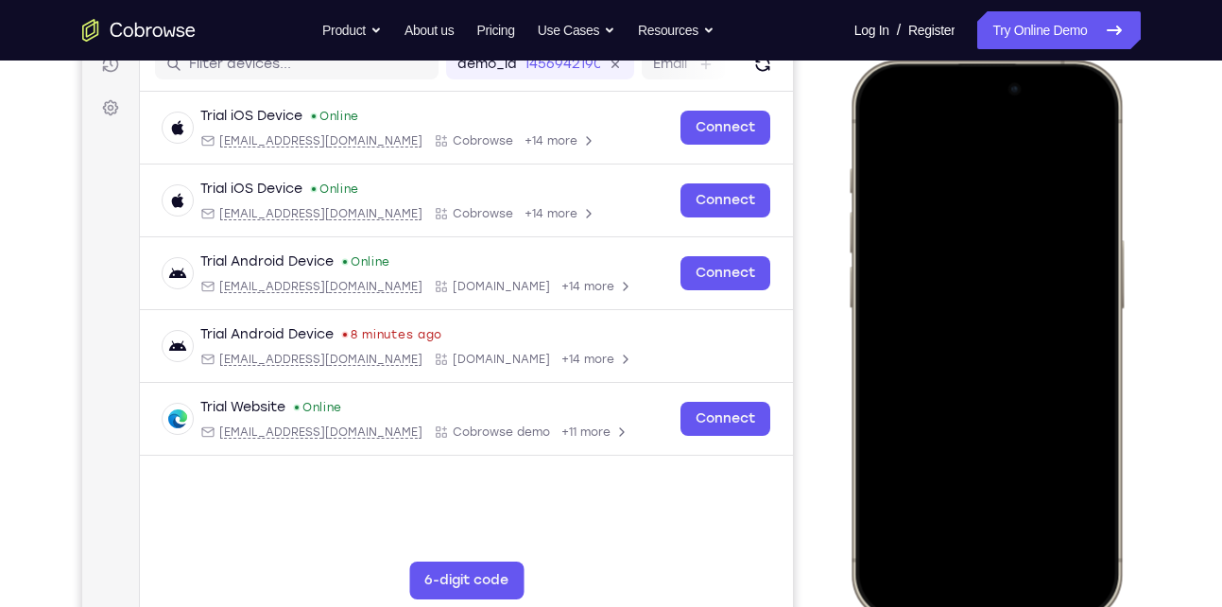
click at [929, 261] on div at bounding box center [985, 340] width 248 height 540
click at [956, 368] on div at bounding box center [985, 340] width 248 height 540
click at [968, 391] on div at bounding box center [985, 340] width 248 height 540
click at [958, 316] on div at bounding box center [985, 340] width 248 height 540
click at [992, 216] on div at bounding box center [985, 340] width 248 height 540
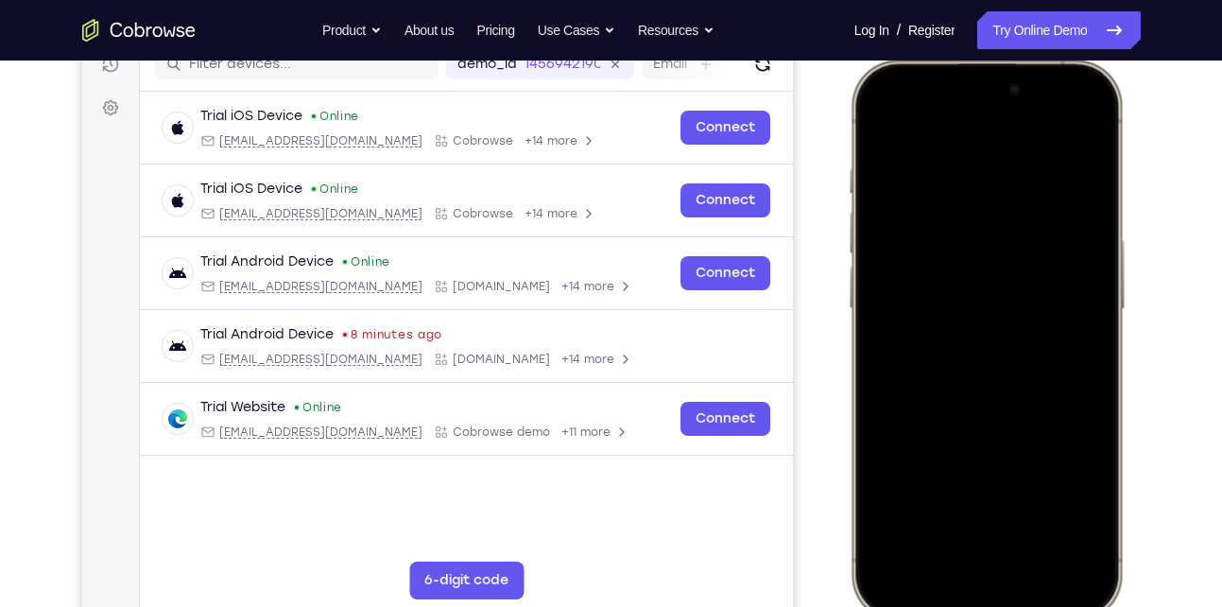
click at [916, 263] on div at bounding box center [985, 340] width 248 height 540
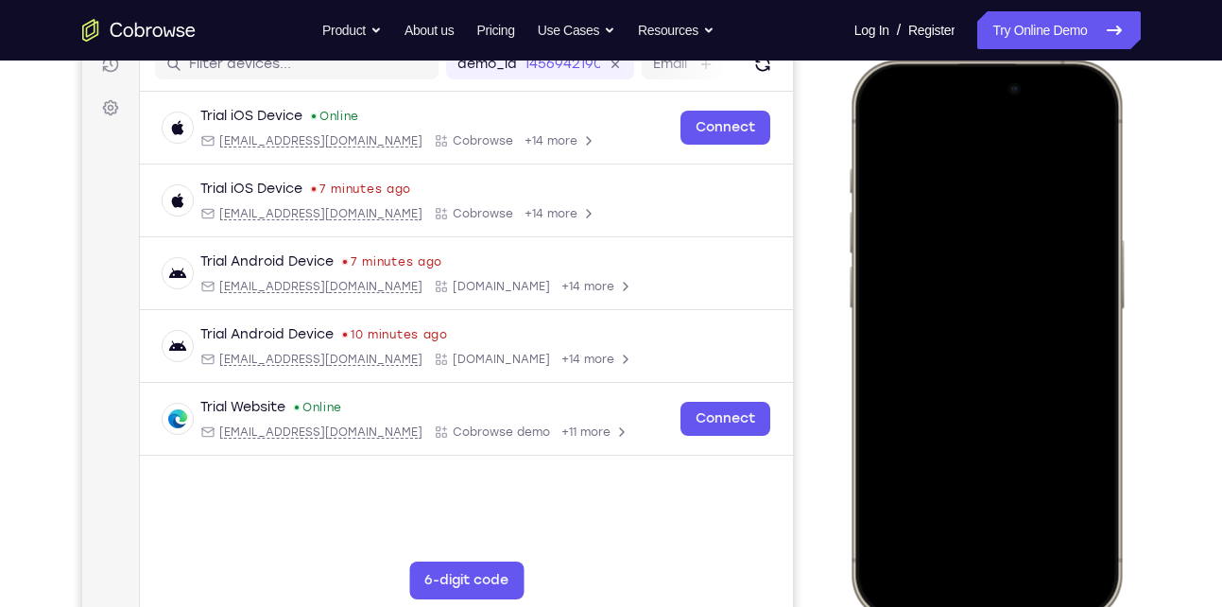
click at [1080, 543] on div at bounding box center [985, 340] width 248 height 540
click at [1077, 548] on div at bounding box center [985, 340] width 248 height 540
click at [1036, 542] on div at bounding box center [985, 340] width 248 height 540
click at [941, 242] on div at bounding box center [985, 340] width 248 height 540
click at [941, 250] on div at bounding box center [985, 340] width 248 height 540
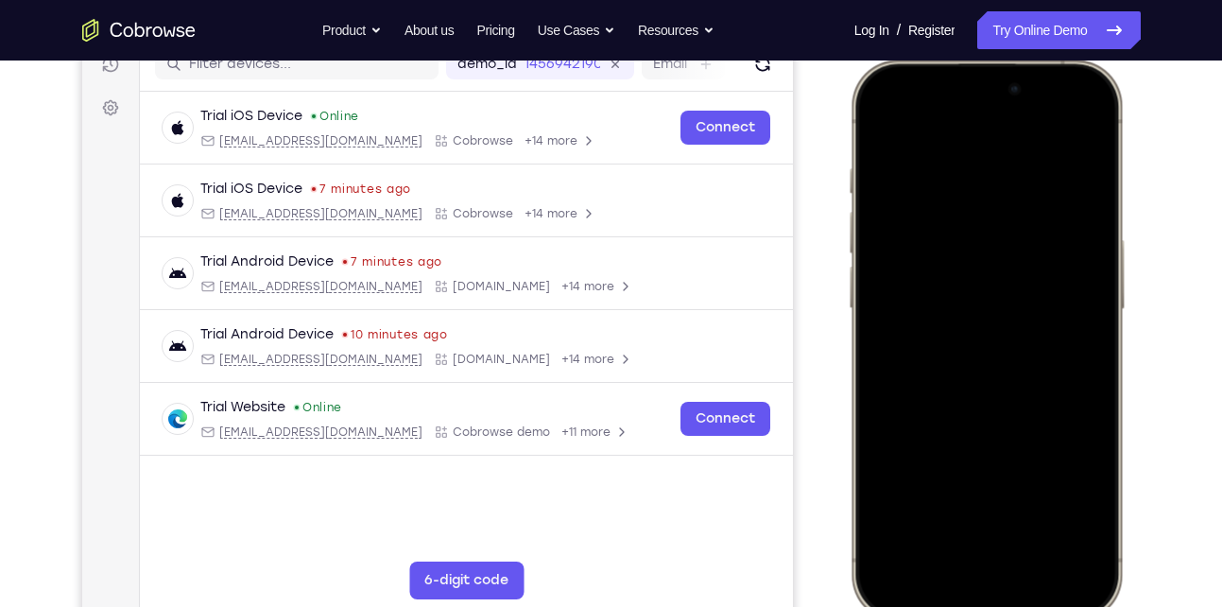
click at [965, 370] on div at bounding box center [985, 340] width 248 height 540
click at [968, 379] on div at bounding box center [985, 340] width 248 height 540
click at [946, 312] on div at bounding box center [985, 340] width 248 height 540
